Goal: Information Seeking & Learning: Learn about a topic

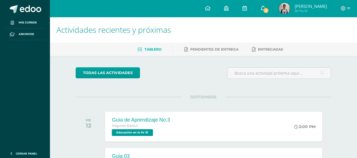
click at [272, 7] on link "2" at bounding box center [263, 8] width 18 height 17
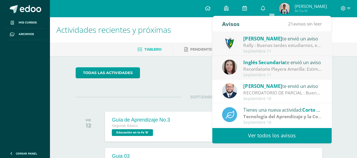
click at [291, 73] on div "Septiembre 11" at bounding box center [283, 75] width 79 height 5
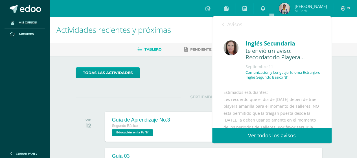
click at [327, 56] on div "Inglés Secundaria te envió un aviso: Recordatorio Playera Amarilla Septiembre 1…" at bounding box center [271, 125] width 119 height 187
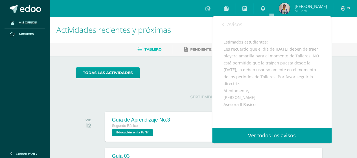
scroll to position [53, 0]
click at [224, 24] on icon at bounding box center [223, 24] width 2 height 5
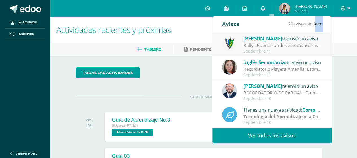
click at [224, 24] on div "Avisos 20 avisos sin leer Avisos" at bounding box center [271, 24] width 119 height 16
click at [261, 47] on div "Rally : Buenas tardes estudiantes, es un gusto saludarlos. Por este medio se in…" at bounding box center [283, 45] width 79 height 6
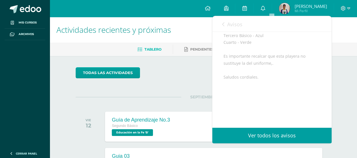
scroll to position [36, 0]
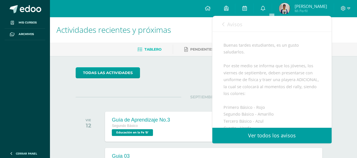
click at [224, 27] on link "Avisos" at bounding box center [232, 24] width 20 height 16
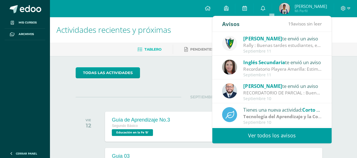
click at [163, 45] on ul "Tablero Pendientes de entrega Entregadas" at bounding box center [210, 49] width 308 height 9
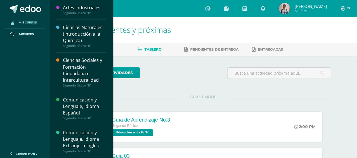
click at [40, 23] on link "Mis cursos" at bounding box center [25, 23] width 41 height 12
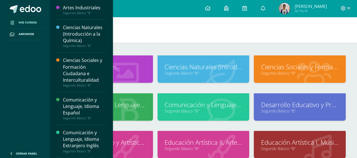
click at [232, 65] on link "Ciencias Naturales (Introducción a la Química)" at bounding box center [204, 66] width 78 height 9
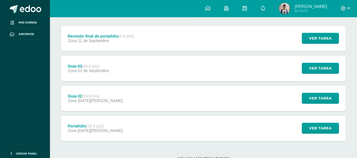
scroll to position [73, 0]
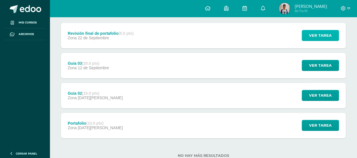
click at [306, 30] on button "Ver tarea" at bounding box center [320, 35] width 37 height 11
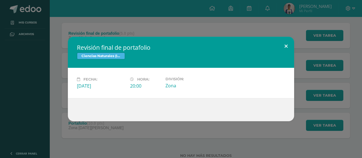
click at [285, 49] on button at bounding box center [286, 46] width 16 height 19
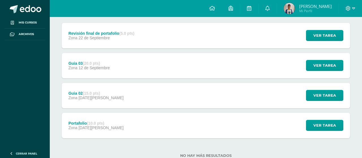
click at [257, 51] on h2 "Revisión final de portafolio" at bounding box center [180, 50] width 187 height 7
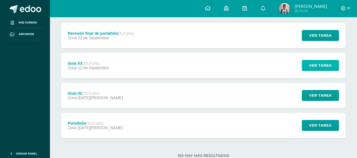
click at [305, 70] on button "Ver tarea" at bounding box center [320, 65] width 37 height 11
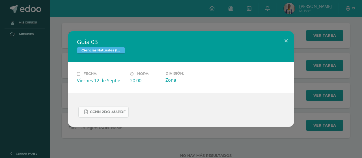
click at [110, 113] on span "CCNN 2do 4U.pdf" at bounding box center [108, 112] width 36 height 5
click at [105, 108] on link "CCNN 2do 4U.pdf" at bounding box center [103, 111] width 50 height 11
click at [113, 110] on span "CCNN 2do 4U.pdf" at bounding box center [108, 112] width 36 height 5
click at [34, 8] on div "Guia 03 Ciencias Naturales (Introducción a la Química) Fecha: [DATE] Hora: 20:0…" at bounding box center [181, 79] width 362 height 158
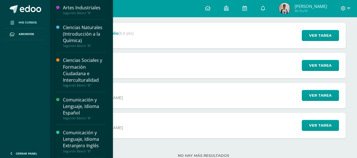
click at [35, 22] on span "Mis cursos" at bounding box center [28, 22] width 18 height 5
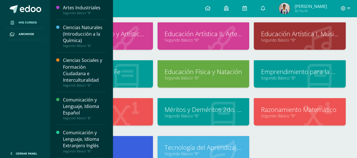
scroll to position [106, 0]
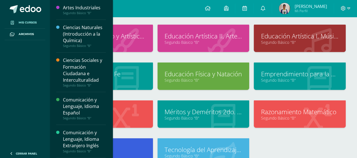
click at [197, 77] on link "Segundo Básico "B"" at bounding box center [204, 79] width 78 height 5
click at [116, 75] on link "Educación en la Fe" at bounding box center [107, 73] width 78 height 9
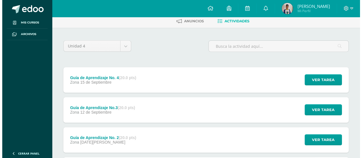
scroll to position [30, 0]
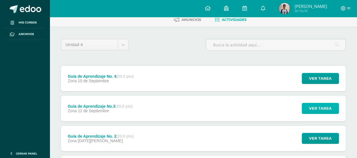
click at [326, 107] on span "Ver tarea" at bounding box center [320, 108] width 23 height 10
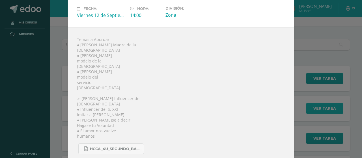
scroll to position [38, 0]
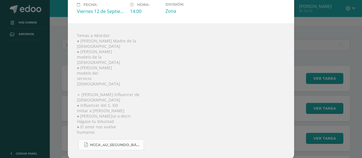
click at [119, 143] on span "HCCA_4U_SEGUNDO_BÁSICO_2025-3[1].pdf" at bounding box center [115, 145] width 51 height 5
click at [265, 84] on div "Temas a Abordar: ● [PERSON_NAME][GEOGRAPHIC_DATA][DEMOGRAPHIC_DATA] ● [PERSON_N…" at bounding box center [181, 91] width 226 height 136
